Goal: Task Accomplishment & Management: Manage account settings

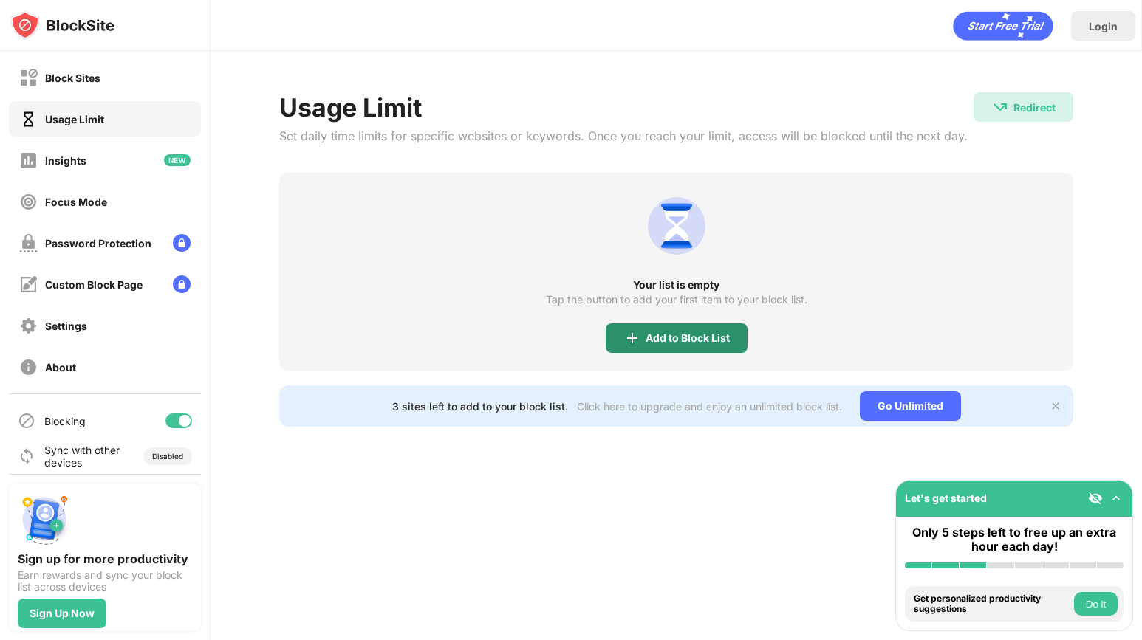
click at [685, 332] on div "Add to Block List" at bounding box center [688, 338] width 84 height 12
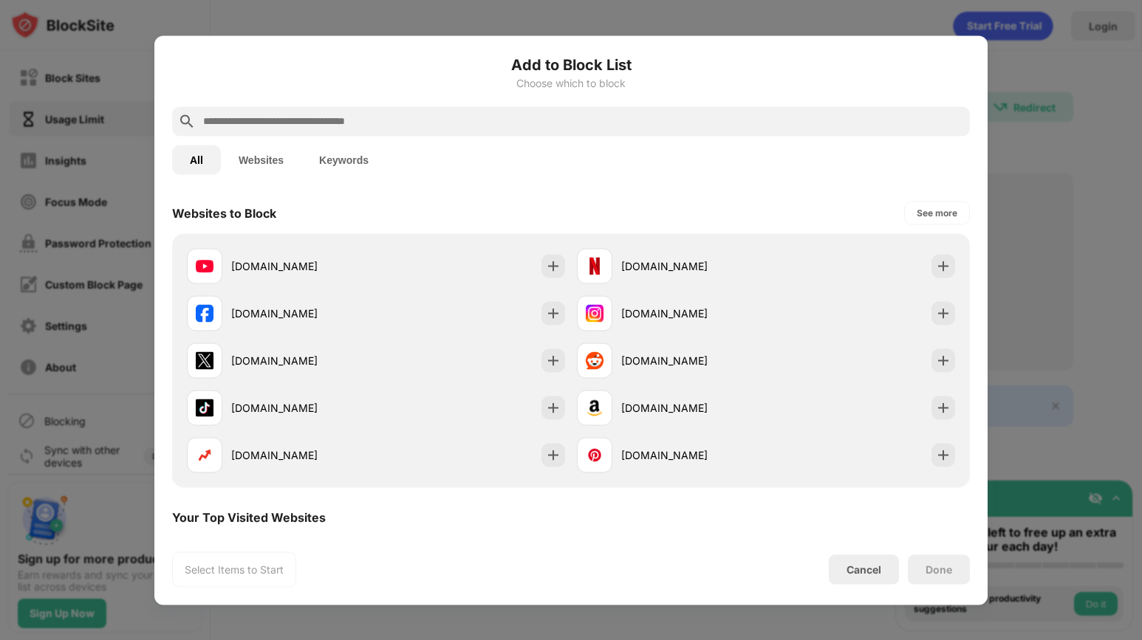
click at [385, 118] on input "text" at bounding box center [583, 121] width 762 height 18
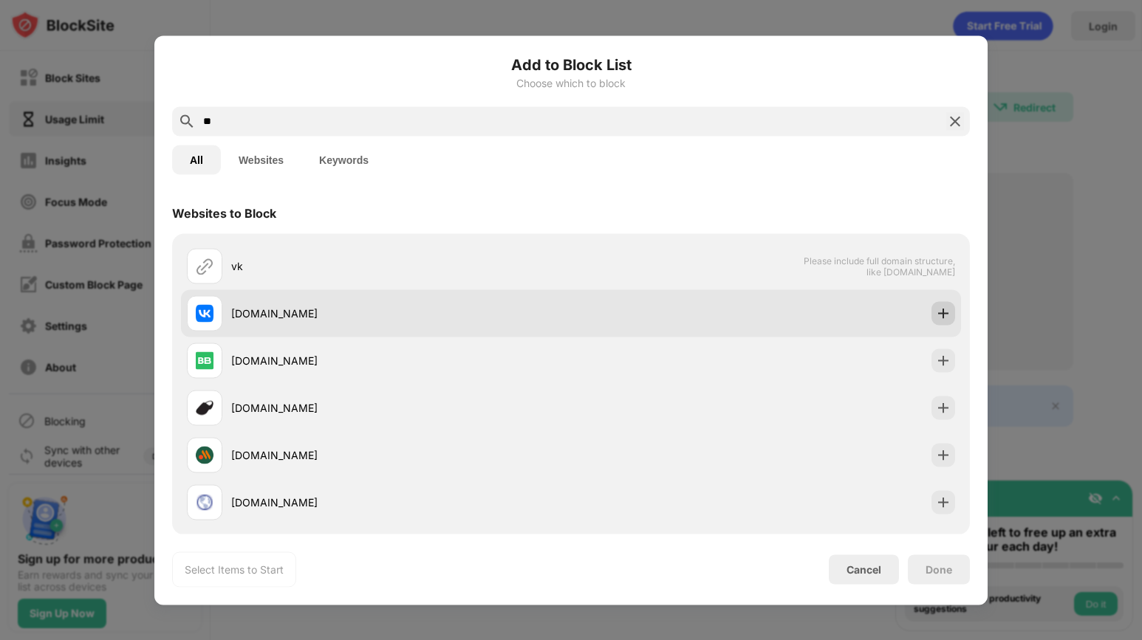
type input "**"
click at [936, 316] on img at bounding box center [943, 313] width 15 height 15
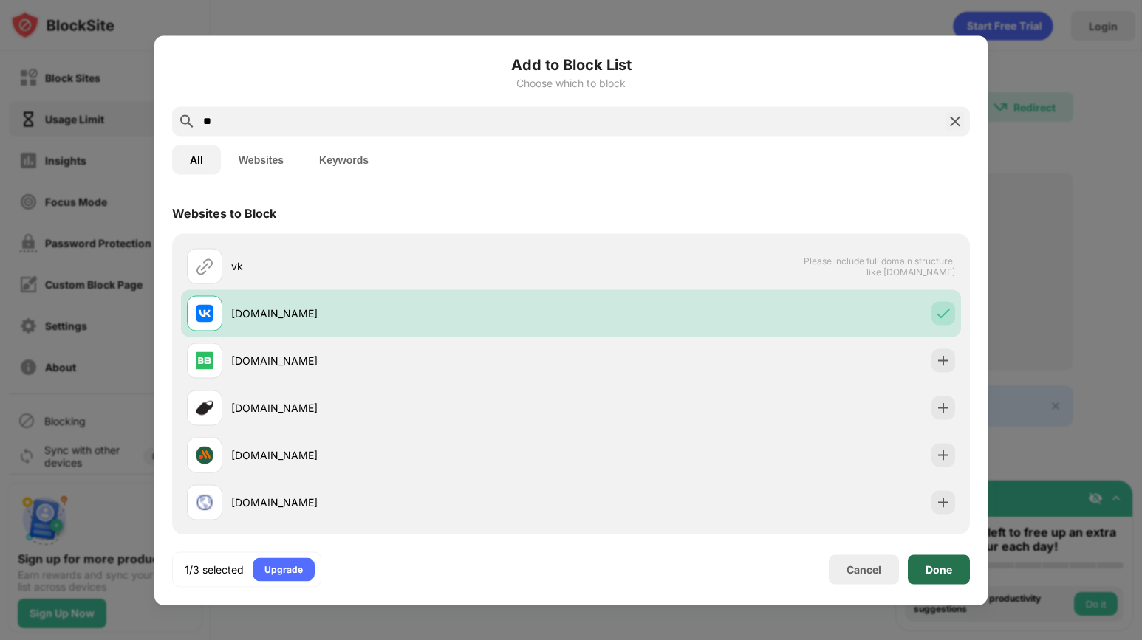
click at [925, 570] on div "Done" at bounding box center [939, 570] width 62 height 30
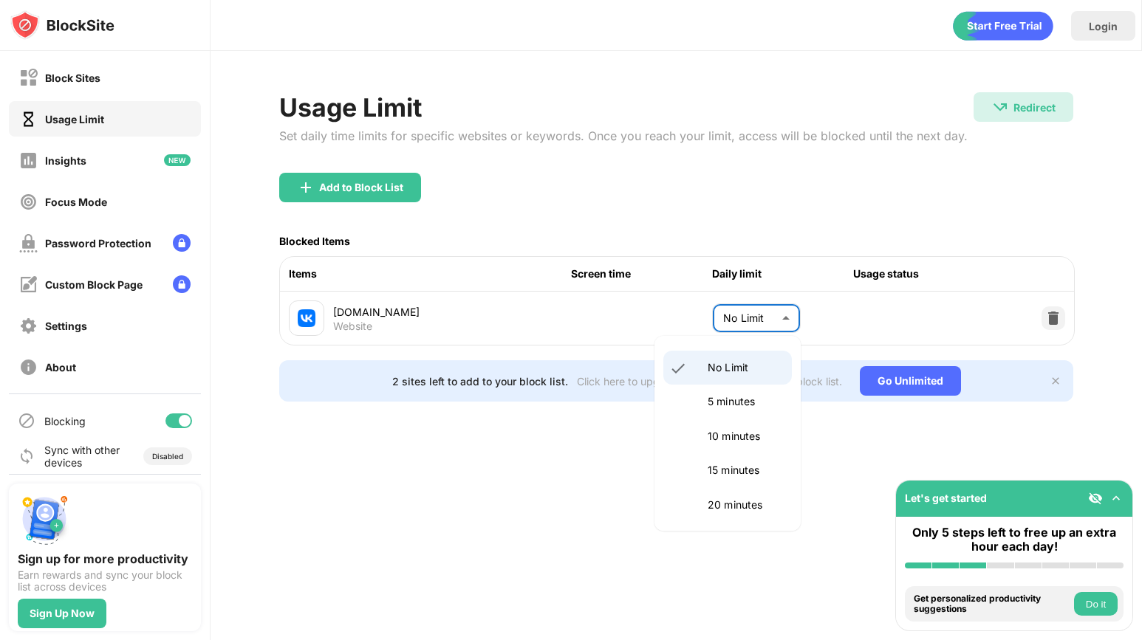
click at [774, 312] on body "Block Sites Usage Limit Insights Focus Mode Password Protection Custom Block Pa…" at bounding box center [571, 320] width 1142 height 640
click at [744, 431] on p "10 minutes" at bounding box center [745, 436] width 75 height 16
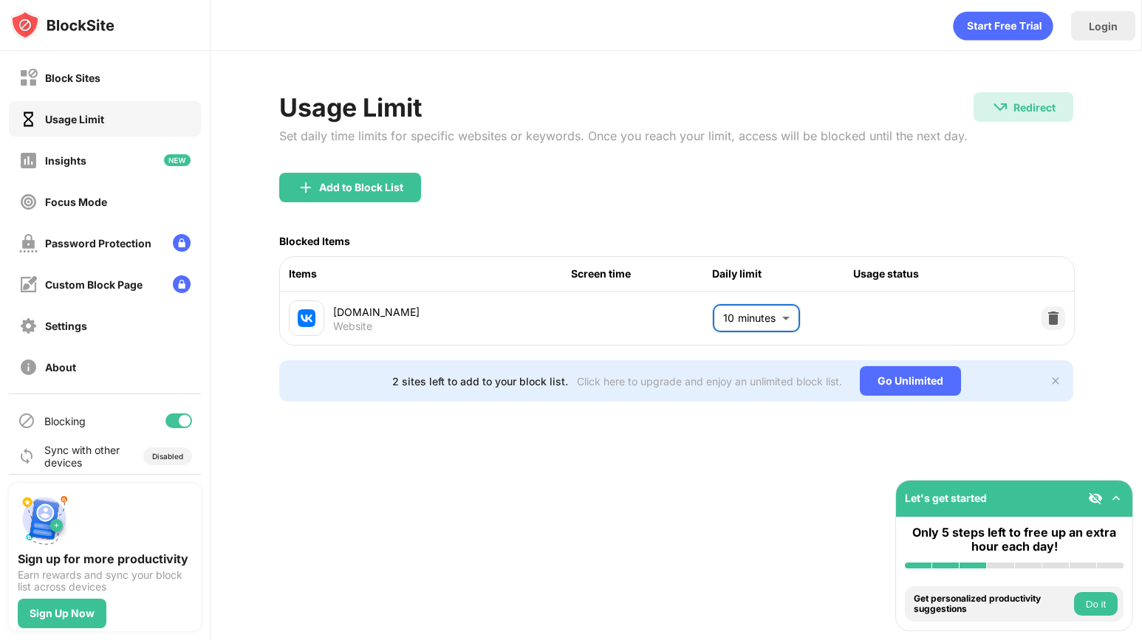
click at [630, 470] on div "Login Usage Limit Set daily time limits for specific websites or keywords. Once…" at bounding box center [676, 320] width 931 height 640
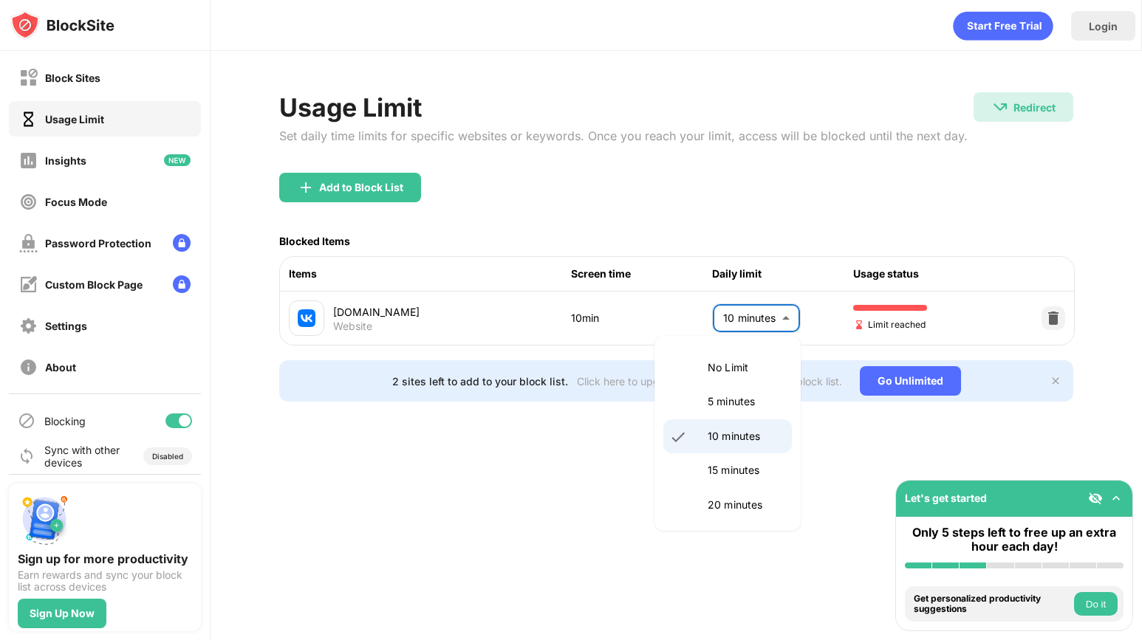
click at [746, 317] on body "Block Sites Usage Limit Insights Focus Mode Password Protection Custom Block Pa…" at bounding box center [571, 320] width 1142 height 640
click at [728, 414] on li "5 minutes" at bounding box center [727, 402] width 129 height 34
type input "*"
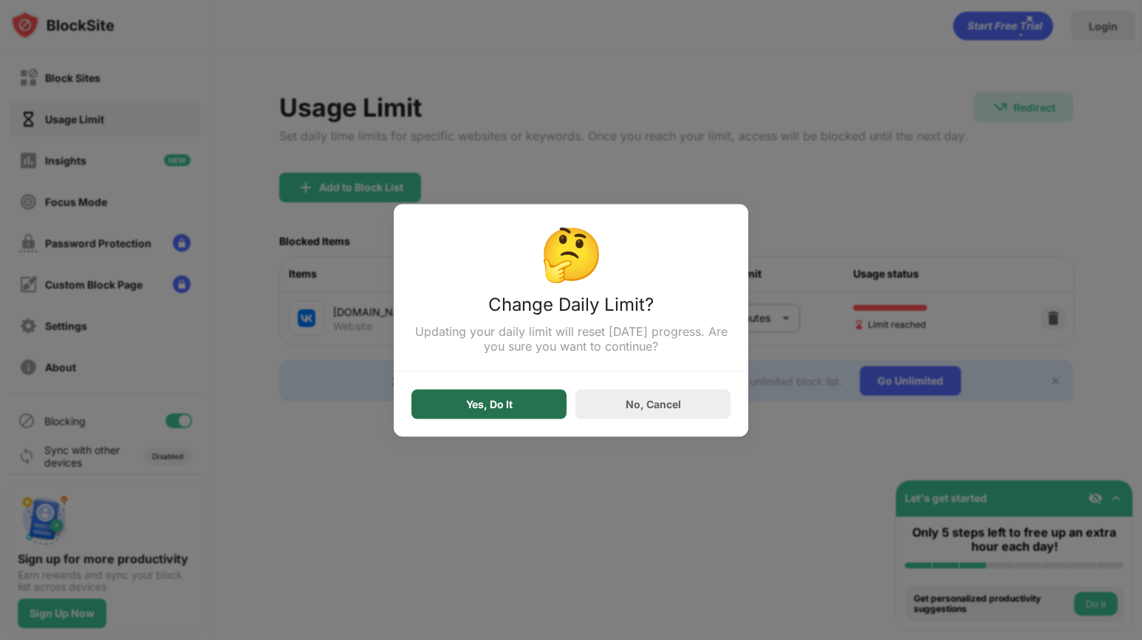
click at [525, 418] on div "Yes, Do It" at bounding box center [488, 404] width 155 height 30
